Goal: Task Accomplishment & Management: Manage account settings

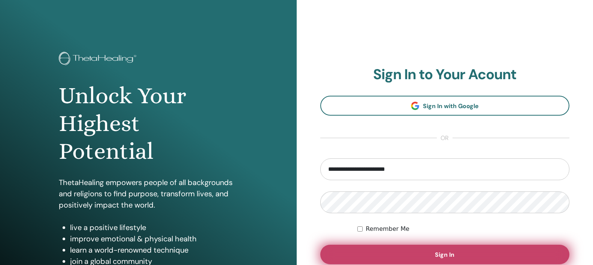
type input "**********"
click at [422, 250] on button "Sign In" at bounding box center [445, 253] width 250 height 19
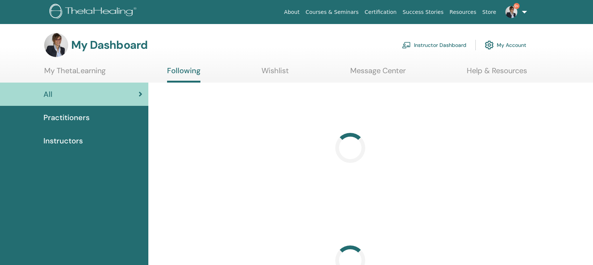
click at [436, 42] on link "Instructor Dashboard" at bounding box center [434, 45] width 64 height 16
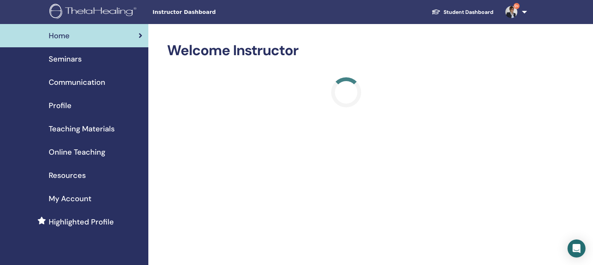
click at [74, 58] on span "Seminars" at bounding box center [65, 58] width 33 height 11
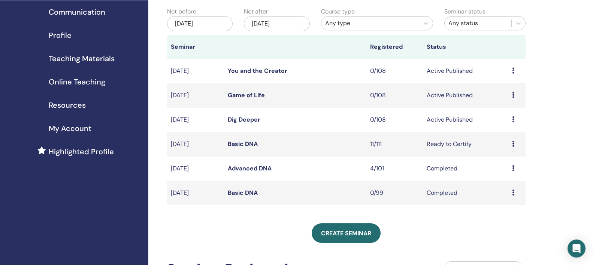
scroll to position [76, 0]
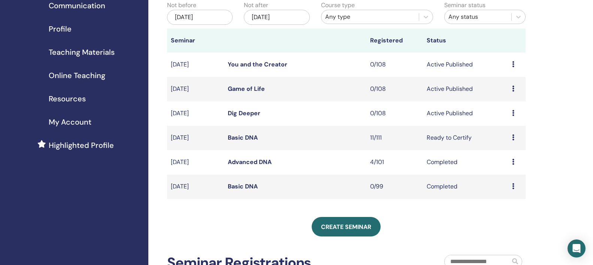
click at [237, 141] on link "Basic DNA" at bounding box center [243, 137] width 30 height 8
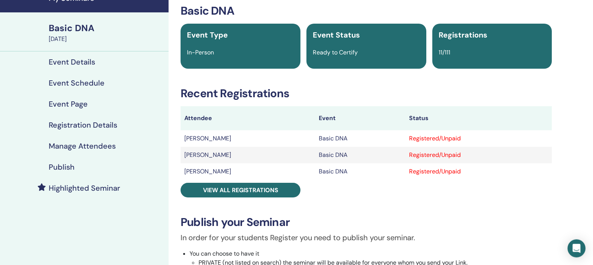
scroll to position [115, 0]
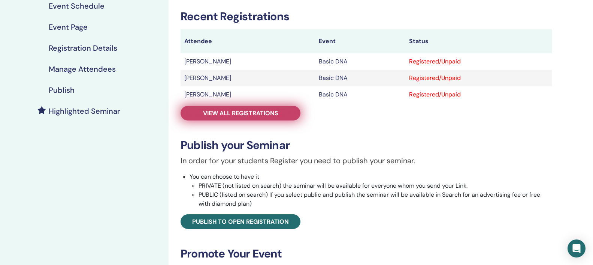
click at [274, 114] on span "View all registrations" at bounding box center [240, 113] width 75 height 8
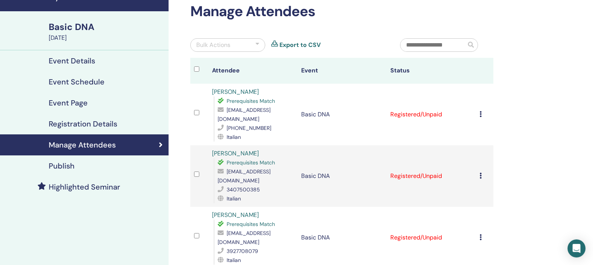
scroll to position [38, 0]
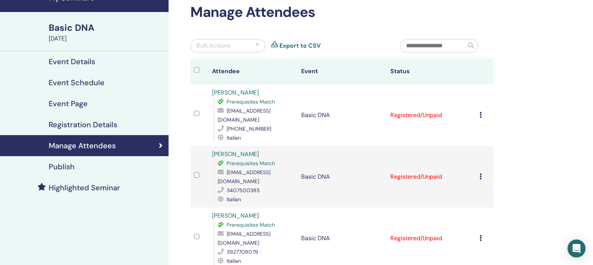
click at [482, 113] on icon at bounding box center [481, 115] width 2 height 6
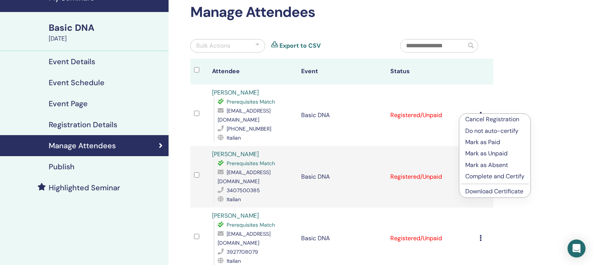
click at [498, 177] on p "Complete and Certify" at bounding box center [495, 176] width 59 height 9
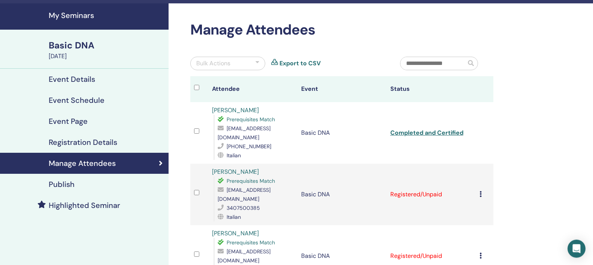
scroll to position [38, 0]
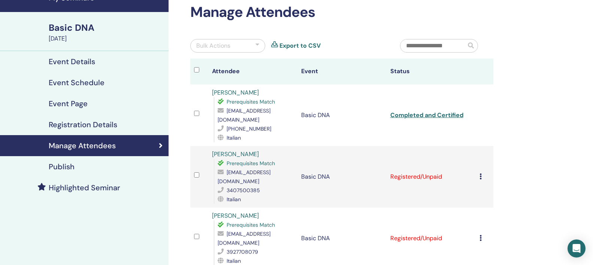
click at [482, 173] on icon at bounding box center [481, 176] width 2 height 6
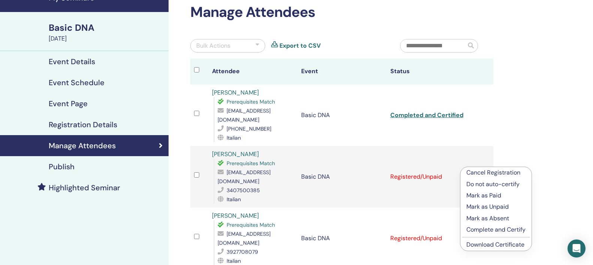
click at [488, 230] on p "Complete and Certify" at bounding box center [496, 229] width 59 height 9
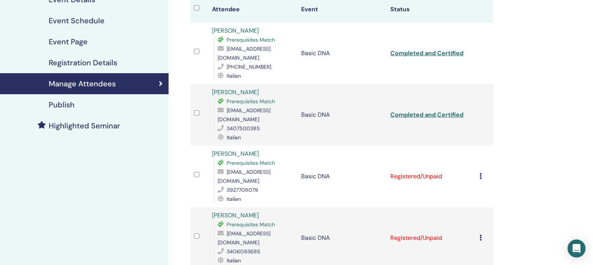
scroll to position [115, 0]
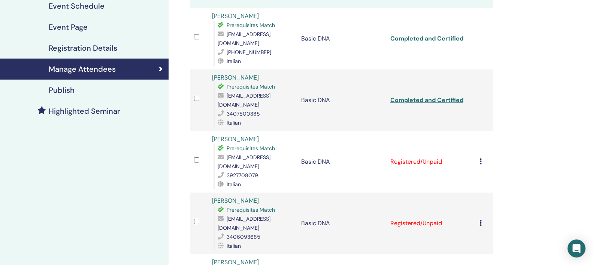
click at [482, 158] on icon at bounding box center [481, 161] width 2 height 6
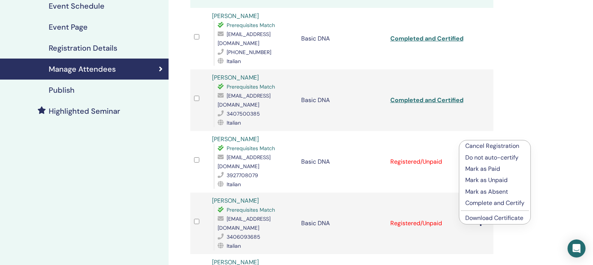
click at [470, 202] on p "Complete and Certify" at bounding box center [495, 202] width 59 height 9
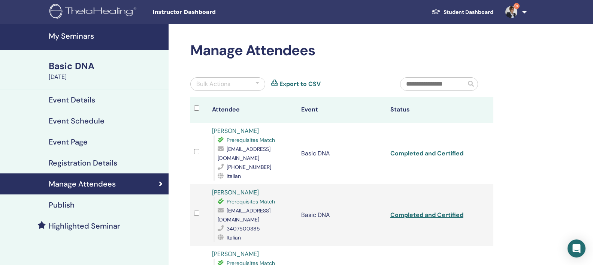
scroll to position [153, 0]
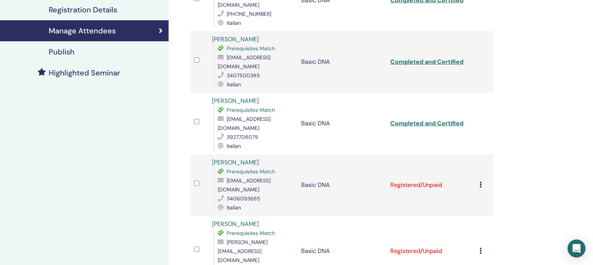
click at [482, 155] on td "Cancel Registration Do not auto-certify Mark as Paid Mark as Unpaid Mark as Abs…" at bounding box center [485, 184] width 18 height 61
click at [482, 181] on icon at bounding box center [481, 184] width 2 height 6
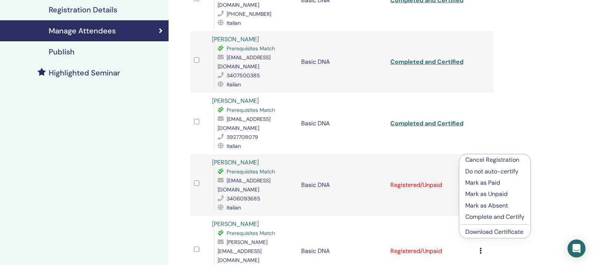
click at [490, 217] on p "Complete and Certify" at bounding box center [495, 216] width 59 height 9
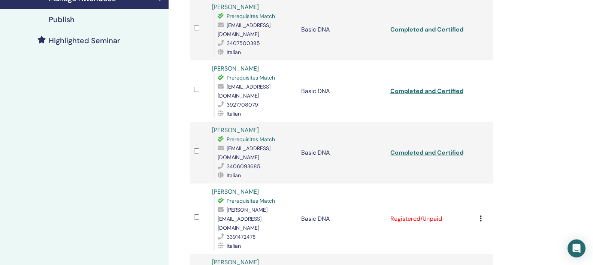
scroll to position [191, 0]
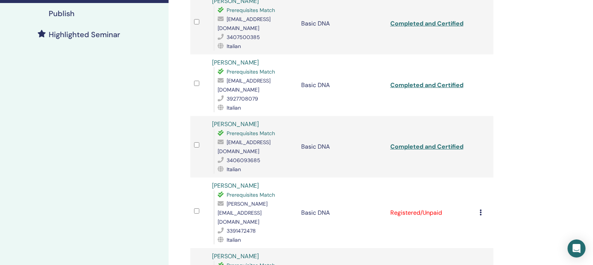
click at [482, 209] on icon at bounding box center [481, 212] width 2 height 6
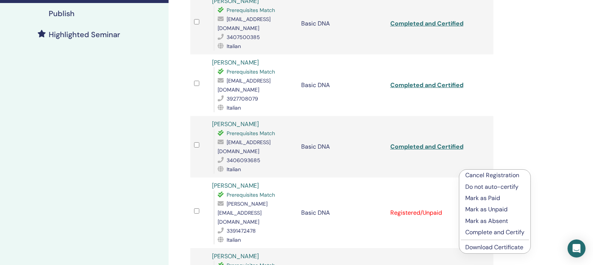
click at [481, 232] on p "Complete and Certify" at bounding box center [495, 232] width 59 height 9
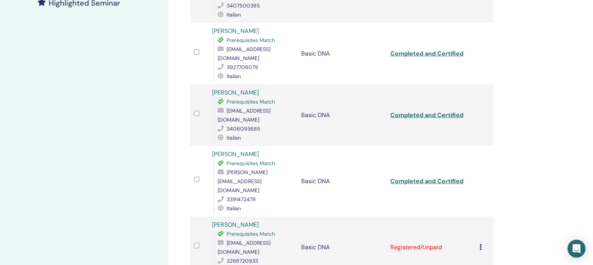
scroll to position [229, 0]
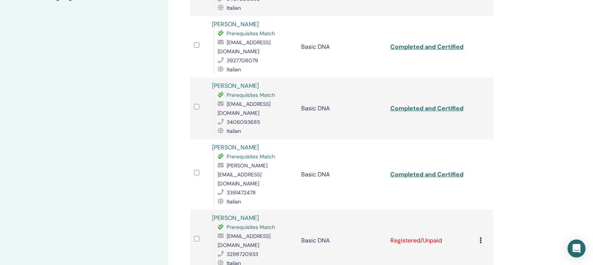
click at [484, 236] on div "Cancel Registration Do not auto-certify Mark as Paid Mark as Unpaid Mark as Abs…" at bounding box center [485, 240] width 10 height 9
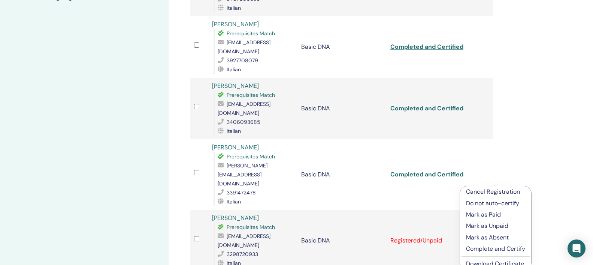
click at [490, 248] on p "Complete and Certify" at bounding box center [495, 248] width 59 height 9
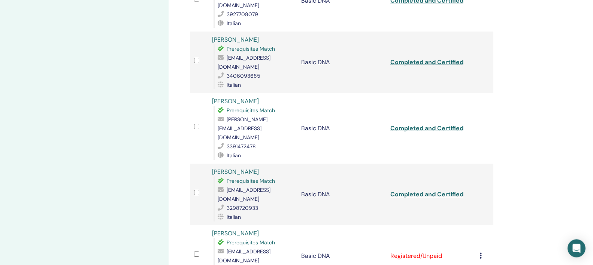
scroll to position [344, 0]
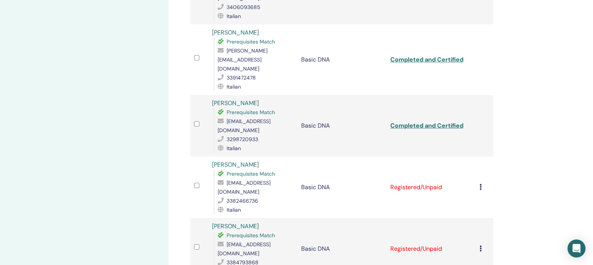
click at [485, 183] on div "Cancel Registration Do not auto-certify Mark as Paid Mark as Unpaid Mark as Abs…" at bounding box center [485, 187] width 10 height 9
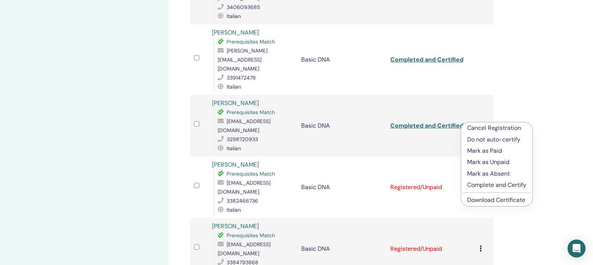
click at [486, 185] on p "Complete and Certify" at bounding box center [496, 184] width 59 height 9
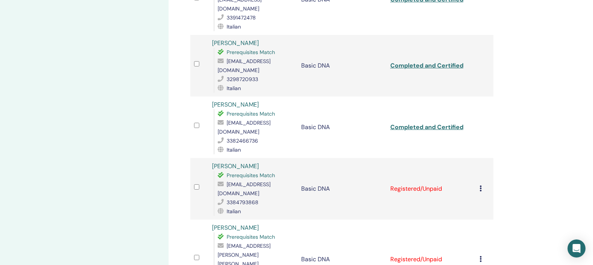
scroll to position [421, 0]
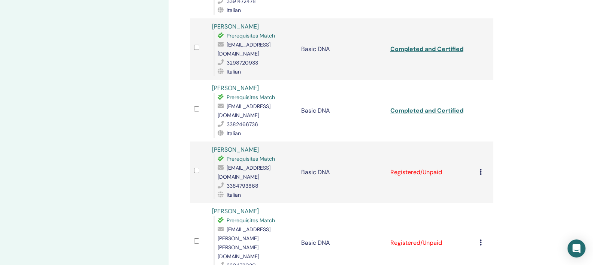
click at [482, 141] on td "Cancel Registration Do not auto-certify Mark as Paid Mark as Unpaid Mark as Abs…" at bounding box center [485, 171] width 18 height 61
click at [485, 168] on div "Cancel Registration Do not auto-certify Mark as Paid Mark as Unpaid Mark as Abs…" at bounding box center [485, 172] width 10 height 9
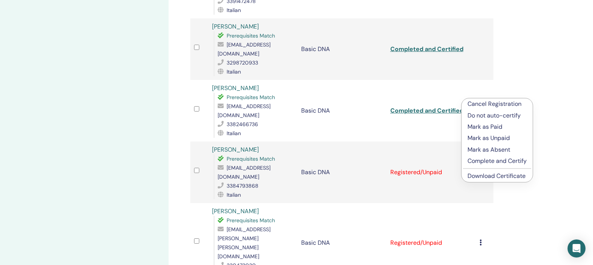
click at [498, 160] on p "Complete and Certify" at bounding box center [497, 160] width 59 height 9
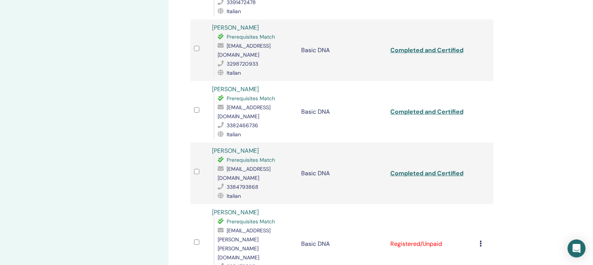
scroll to position [421, 0]
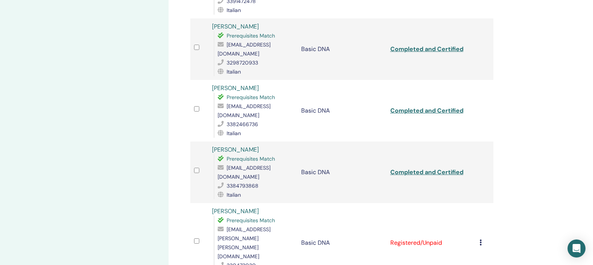
click at [482, 239] on icon at bounding box center [481, 242] width 2 height 6
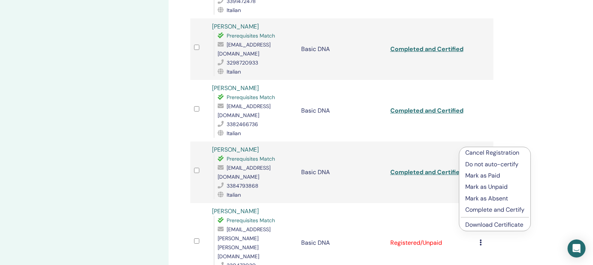
click at [487, 210] on p "Complete and Certify" at bounding box center [495, 209] width 59 height 9
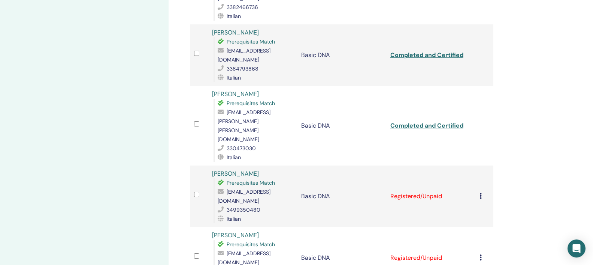
scroll to position [497, 0]
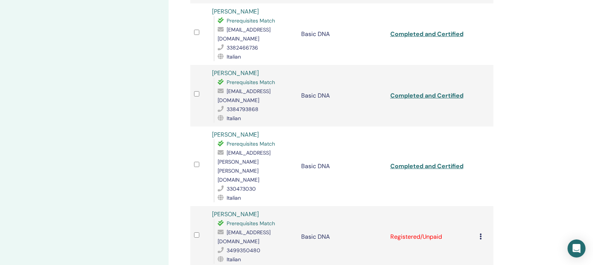
click at [482, 233] on icon at bounding box center [481, 236] width 2 height 6
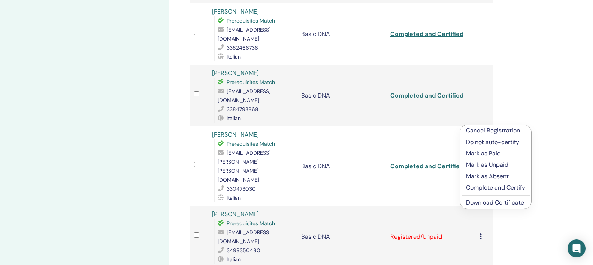
click at [488, 189] on p "Complete and Certify" at bounding box center [495, 187] width 59 height 9
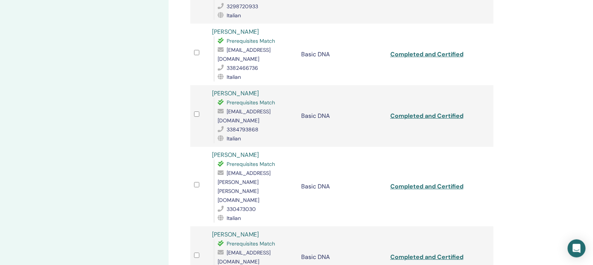
scroll to position [497, 0]
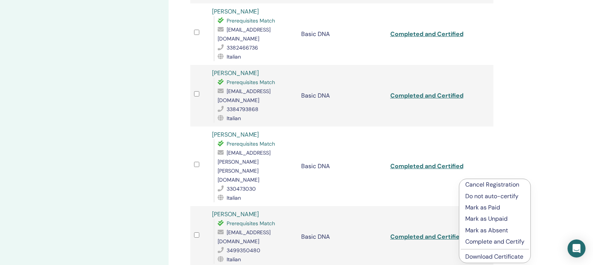
click at [484, 241] on p "Complete and Certify" at bounding box center [495, 241] width 59 height 9
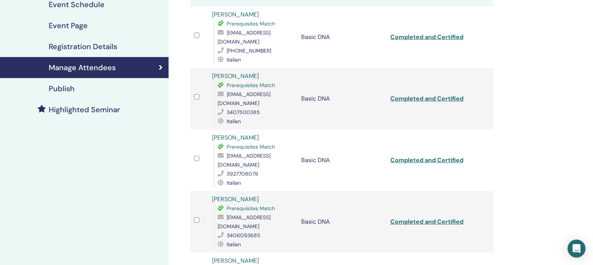
scroll to position [115, 0]
